Goal: Task Accomplishment & Management: Use online tool/utility

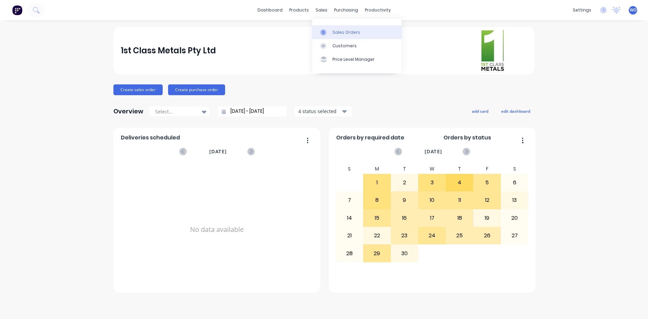
click at [333, 29] on div "Sales Orders" at bounding box center [346, 32] width 28 height 6
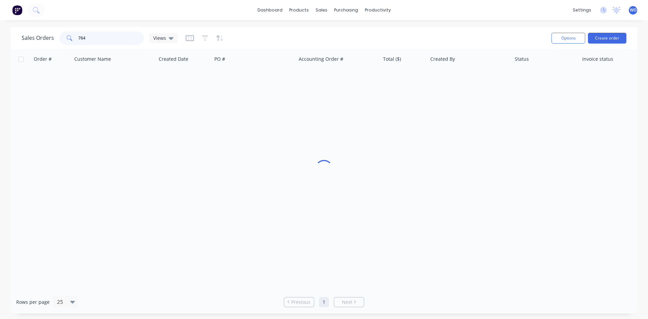
drag, startPoint x: 108, startPoint y: 36, endPoint x: 0, endPoint y: 39, distance: 108.4
click at [0, 39] on div "Sales Orders 764 Views Options Create order Order # Customer Name Created Date …" at bounding box center [324, 170] width 648 height 287
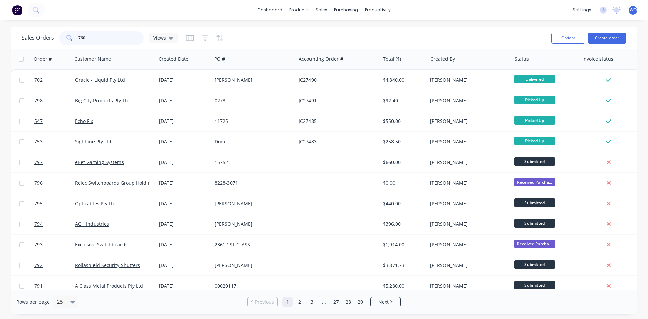
type input "760"
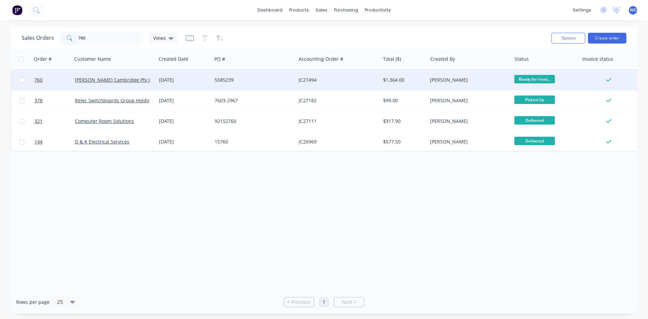
click at [190, 76] on div "[DATE]" at bounding box center [184, 80] width 56 height 20
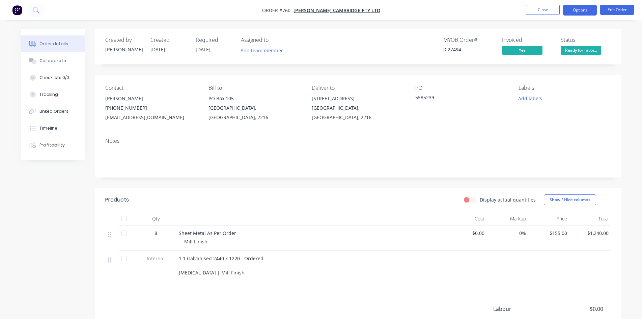
click at [573, 14] on button "Options" at bounding box center [580, 10] width 34 height 11
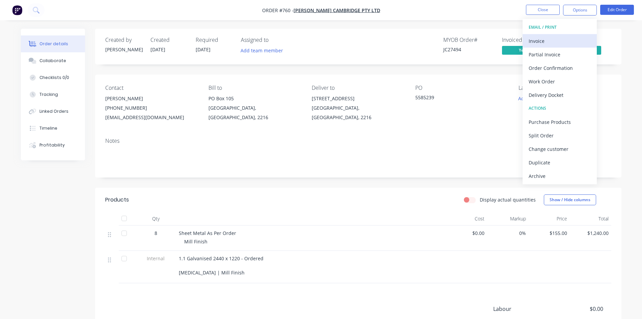
click at [552, 40] on div "Invoice" at bounding box center [560, 41] width 62 height 10
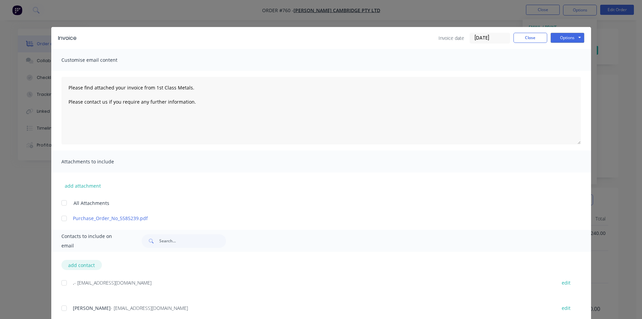
scroll to position [19, 0]
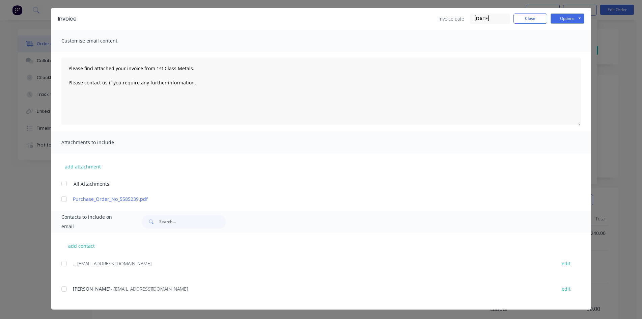
click at [65, 290] on div at bounding box center [63, 288] width 13 height 13
click at [569, 23] on button "Options" at bounding box center [568, 18] width 34 height 10
click at [587, 57] on button "Email" at bounding box center [572, 52] width 43 height 11
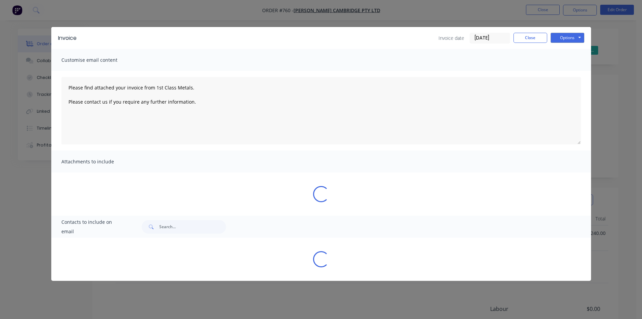
scroll to position [0, 0]
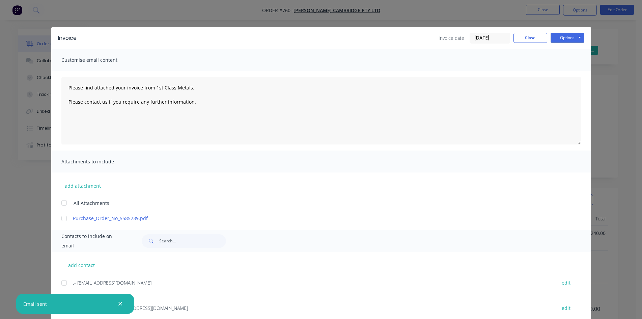
type textarea "Please find attached your invoice from 1st Class Metals. Please contact us if y…"
click at [532, 35] on button "Close" at bounding box center [531, 38] width 34 height 10
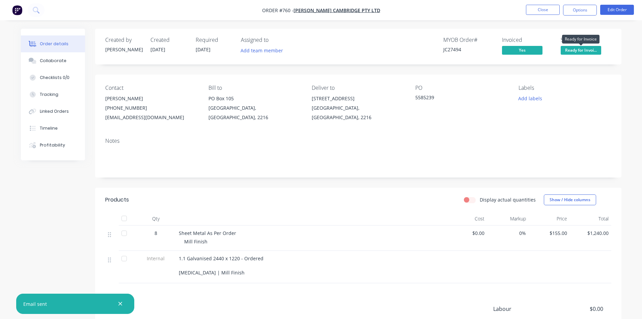
click at [583, 48] on span "Ready for Invoi..." at bounding box center [581, 50] width 40 height 8
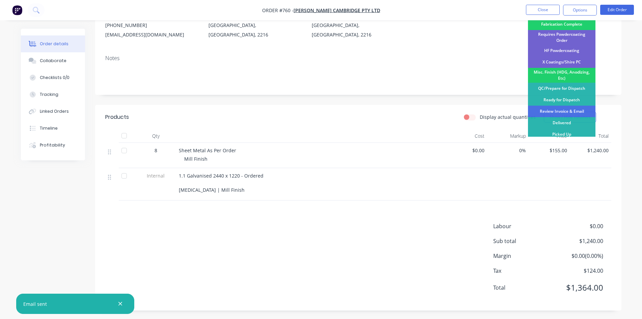
scroll to position [84, 0]
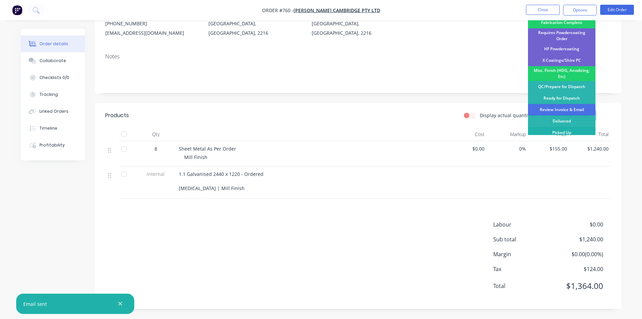
click at [565, 130] on div "Picked Up" at bounding box center [561, 132] width 67 height 11
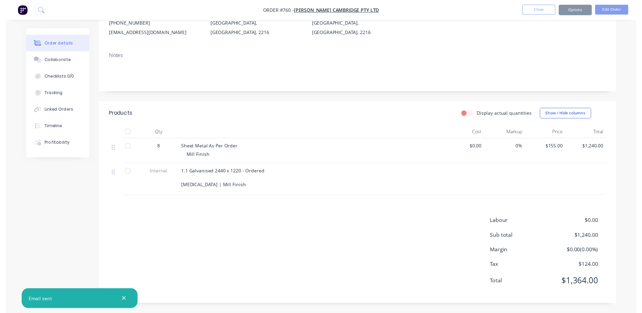
scroll to position [0, 0]
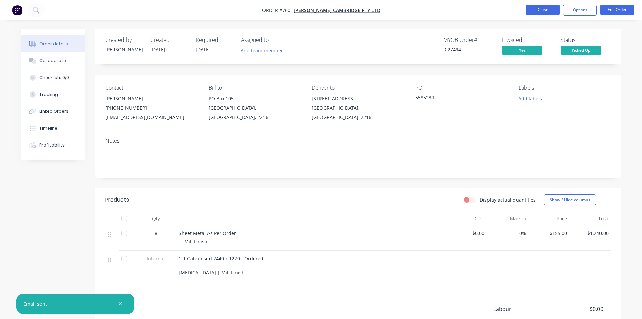
click at [531, 13] on button "Close" at bounding box center [543, 10] width 34 height 10
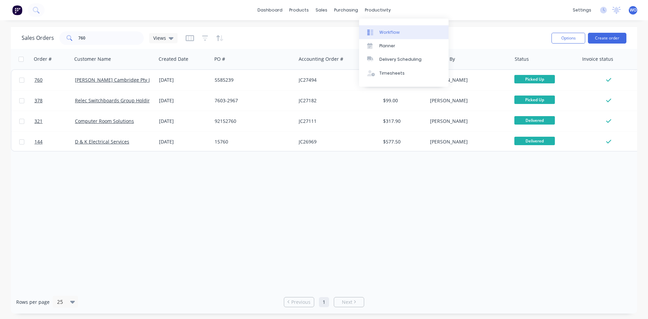
click at [396, 31] on div "Workflow" at bounding box center [389, 32] width 20 height 6
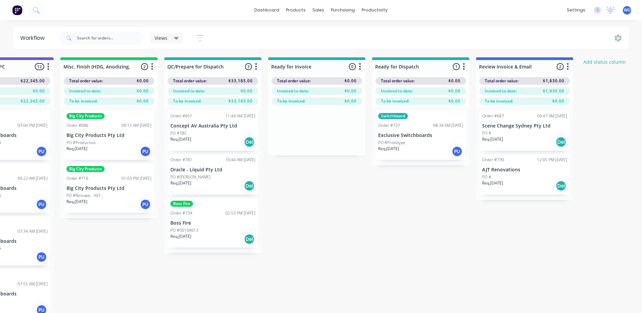
scroll to position [0, 2484]
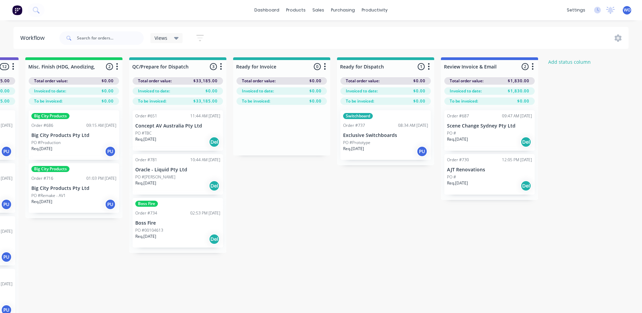
click at [19, 10] on img at bounding box center [17, 10] width 10 height 10
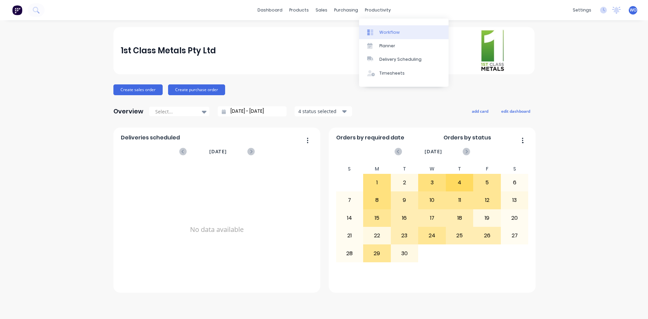
click at [381, 35] on div "Workflow" at bounding box center [389, 32] width 20 height 6
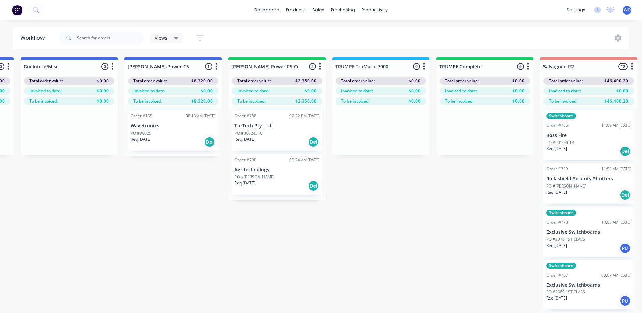
scroll to position [0, 555]
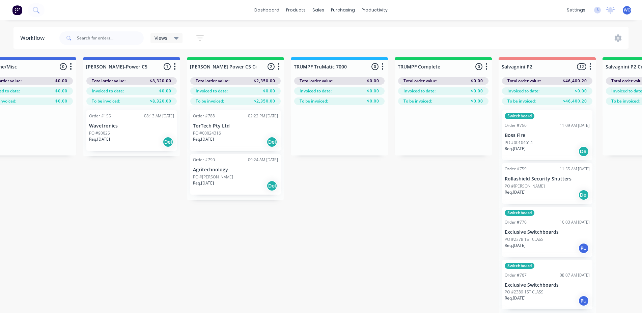
click at [248, 140] on div "Req. [DATE] Del" at bounding box center [235, 141] width 85 height 11
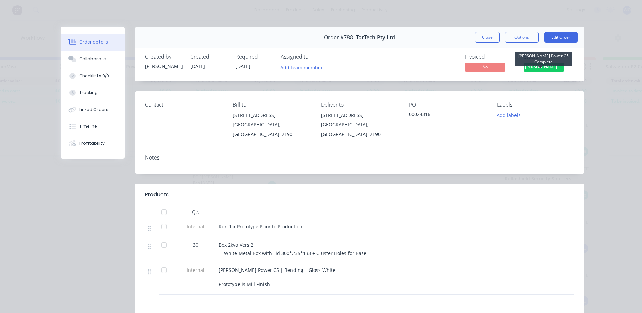
click at [539, 70] on span "[PERSON_NAME] Power C5 C..." at bounding box center [544, 67] width 40 height 8
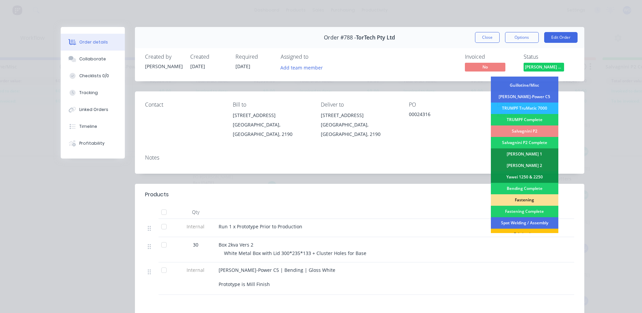
scroll to position [67, 0]
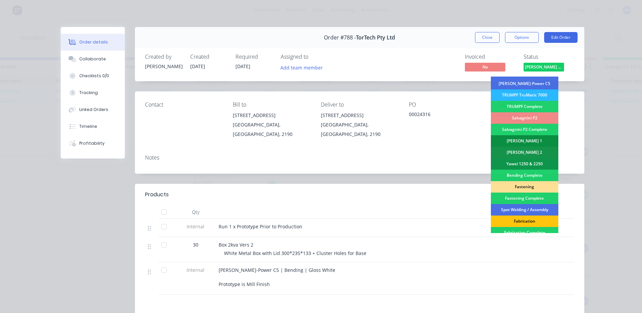
click at [524, 141] on div "[PERSON_NAME] 1" at bounding box center [524, 140] width 67 height 11
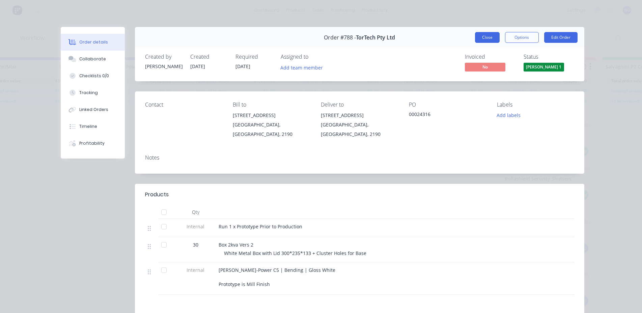
click at [488, 37] on button "Close" at bounding box center [487, 37] width 25 height 11
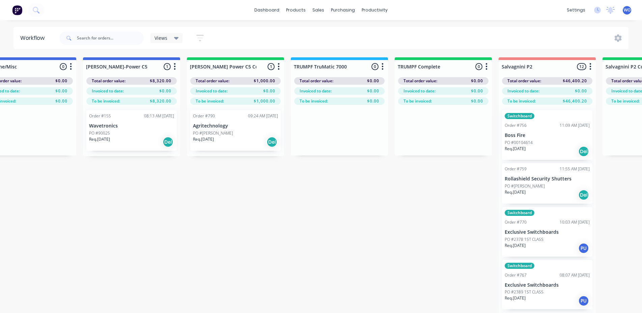
click at [225, 133] on div "PO #[PERSON_NAME]" at bounding box center [235, 133] width 85 height 6
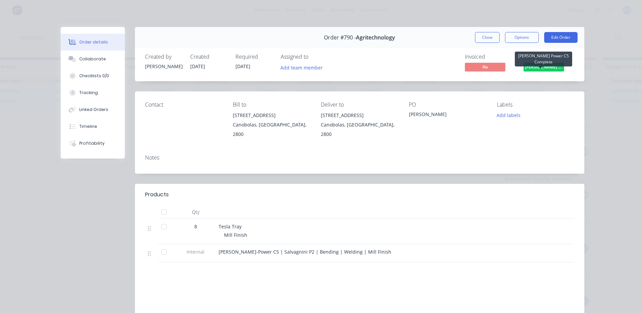
click at [539, 70] on span "[PERSON_NAME] Power C5 C..." at bounding box center [544, 67] width 40 height 8
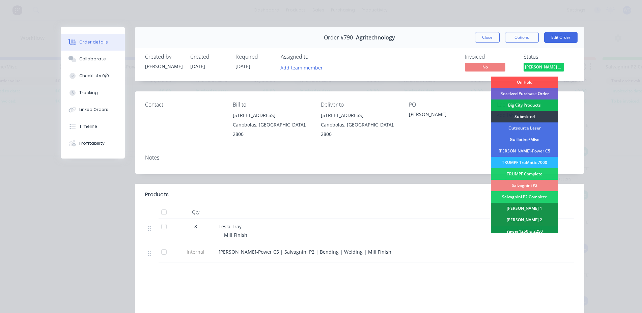
click at [529, 184] on div "Salvagnini P2" at bounding box center [524, 185] width 67 height 11
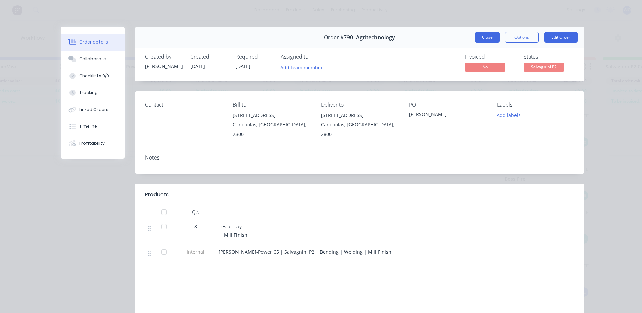
click at [475, 42] on button "Close" at bounding box center [487, 37] width 25 height 11
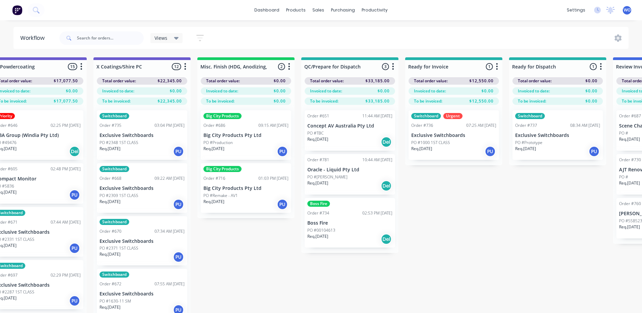
scroll to position [0, 2300]
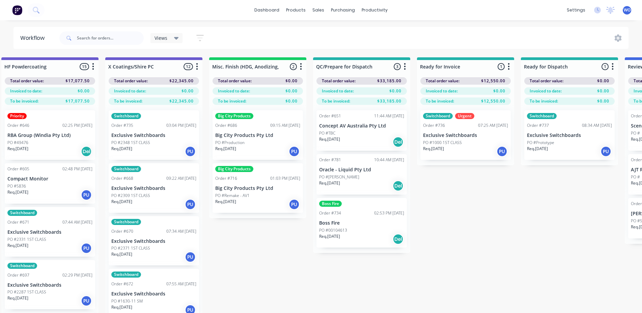
click at [16, 12] on img at bounding box center [17, 10] width 10 height 10
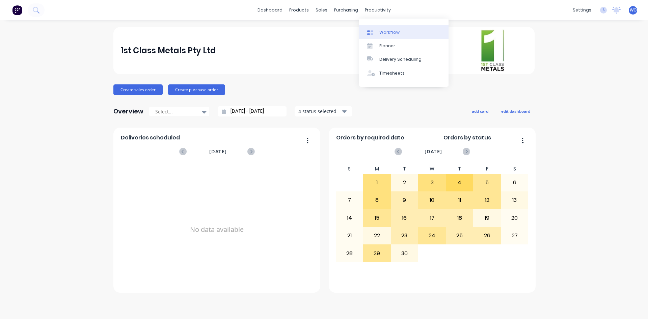
click at [387, 37] on link "Workflow" at bounding box center [403, 31] width 89 height 13
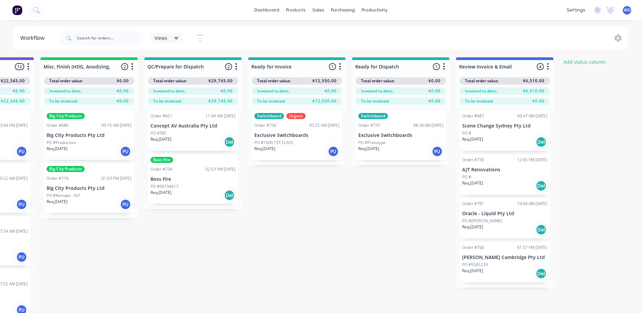
scroll to position [0, 2484]
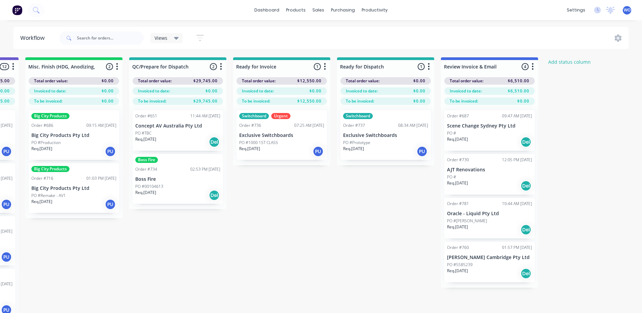
click at [505, 220] on div "PO #[PERSON_NAME]" at bounding box center [489, 221] width 85 height 6
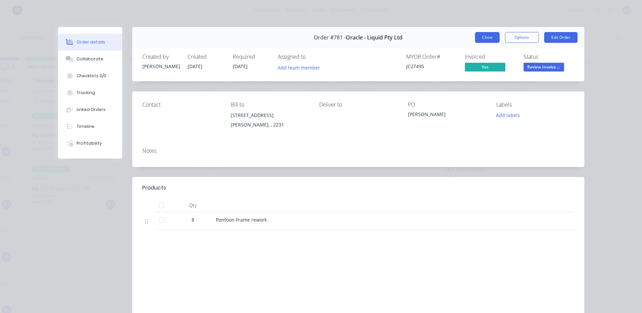
click at [493, 36] on button "Close" at bounding box center [487, 37] width 25 height 11
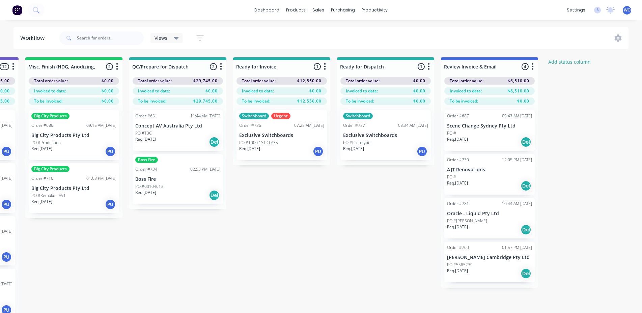
click at [470, 264] on p "PO #5585239" at bounding box center [460, 265] width 26 height 6
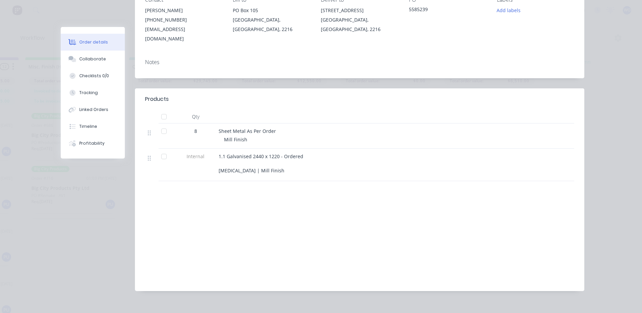
scroll to position [4, 0]
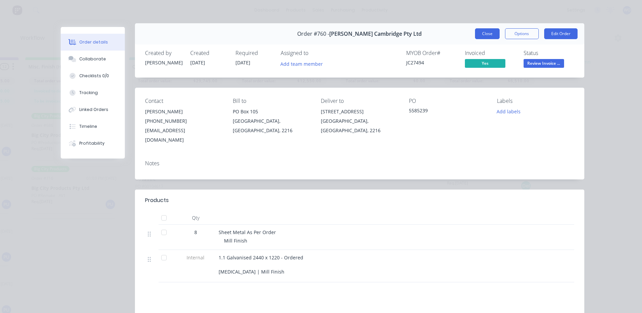
click at [479, 36] on button "Close" at bounding box center [487, 33] width 25 height 11
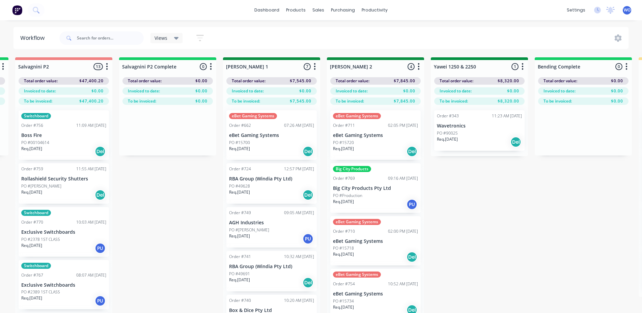
scroll to position [0, 870]
